Goal: Task Accomplishment & Management: Manage account settings

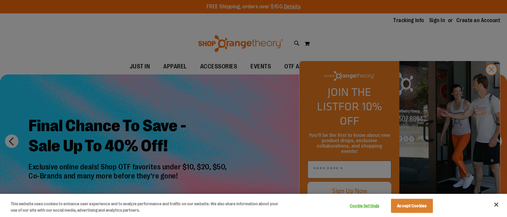
click at [442, 54] on div at bounding box center [253, 108] width 507 height 217
drag, startPoint x: 441, startPoint y: 15, endPoint x: 444, endPoint y: 19, distance: 5.1
click at [441, 15] on div at bounding box center [253, 108] width 507 height 217
click at [490, 87] on div at bounding box center [253, 108] width 507 height 217
click at [497, 205] on button "Close" at bounding box center [496, 204] width 15 height 15
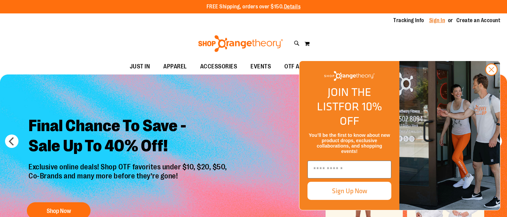
click at [440, 20] on link "Sign In" at bounding box center [437, 20] width 16 height 7
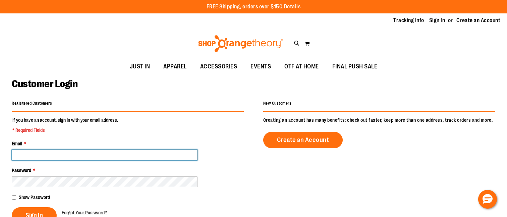
click at [104, 158] on input "Email *" at bounding box center [105, 154] width 186 height 11
type input "**********"
